Goal: Task Accomplishment & Management: Complete application form

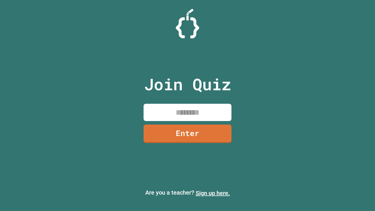
click at [212, 193] on link "Sign up here." at bounding box center [213, 192] width 34 height 7
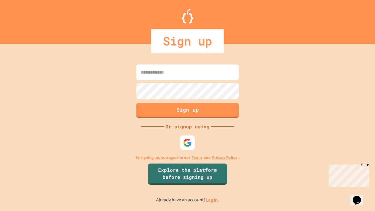
click at [212, 200] on link "Log in." at bounding box center [211, 200] width 13 height 6
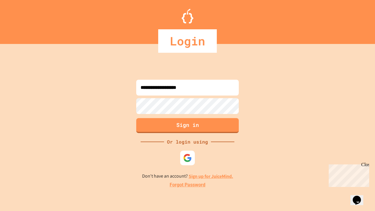
type input "**********"
